Goal: Navigation & Orientation: Go to known website

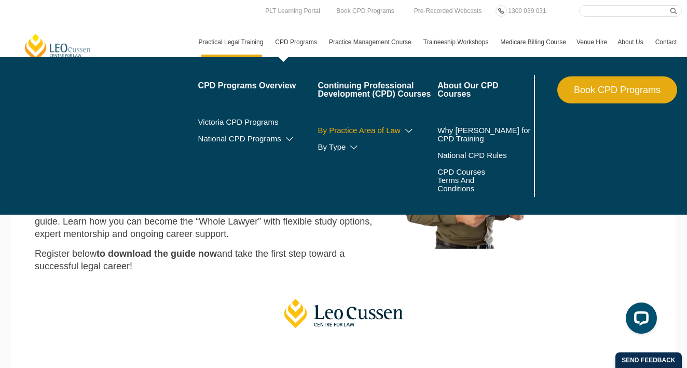
click at [404, 130] on icon at bounding box center [409, 130] width 10 height 7
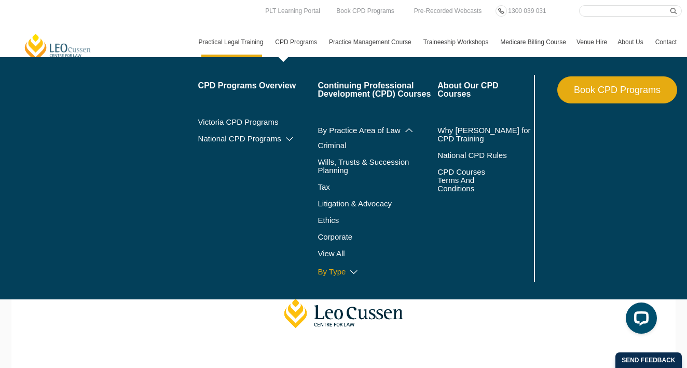
click at [349, 272] on icon at bounding box center [354, 271] width 10 height 7
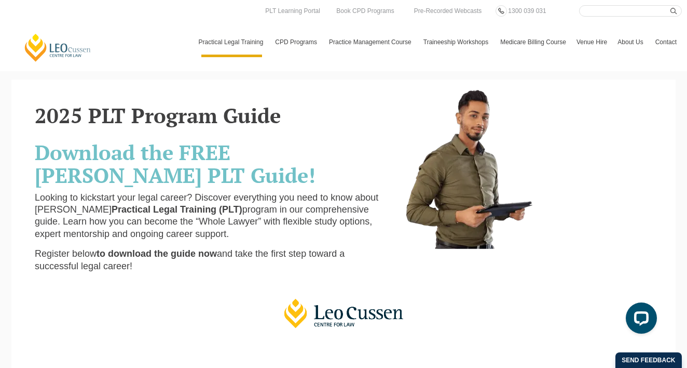
click at [71, 53] on link "[PERSON_NAME] Centre for Law" at bounding box center [57, 48] width 69 height 30
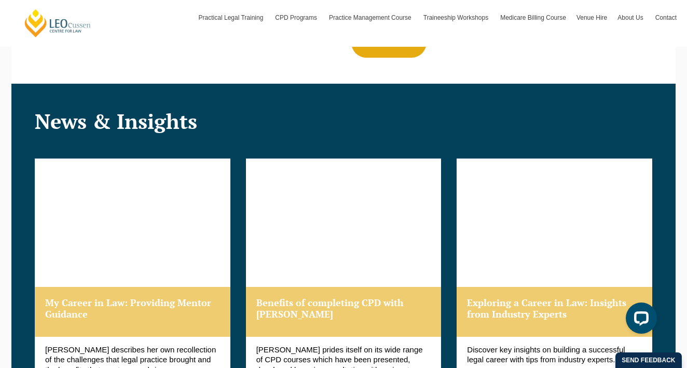
scroll to position [1319, 0]
